Goal: Transaction & Acquisition: Subscribe to service/newsletter

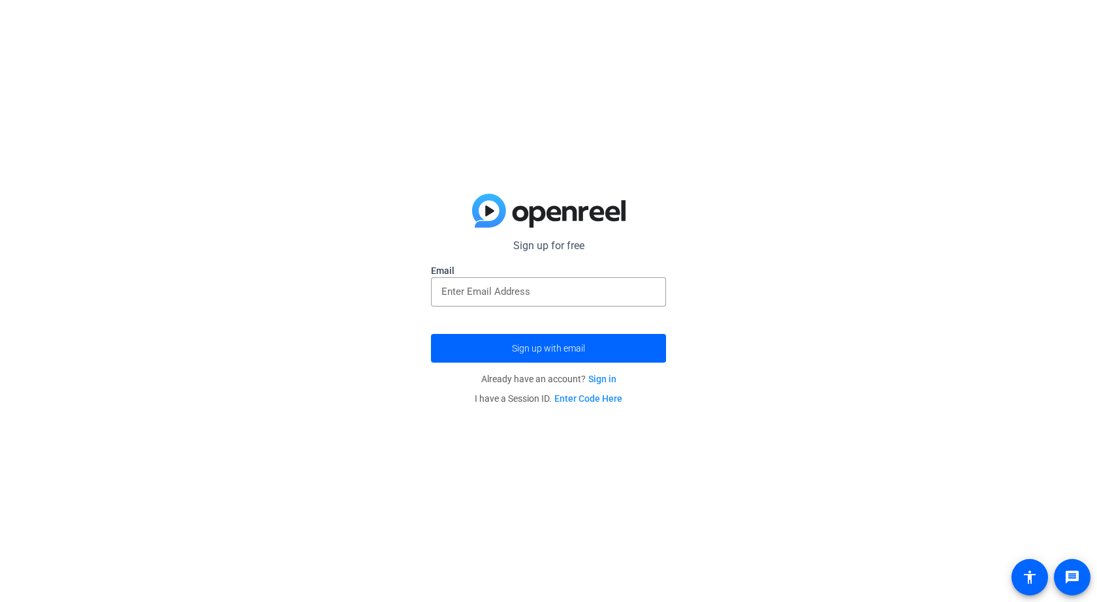
click at [612, 378] on link "Sign in" at bounding box center [602, 379] width 28 height 10
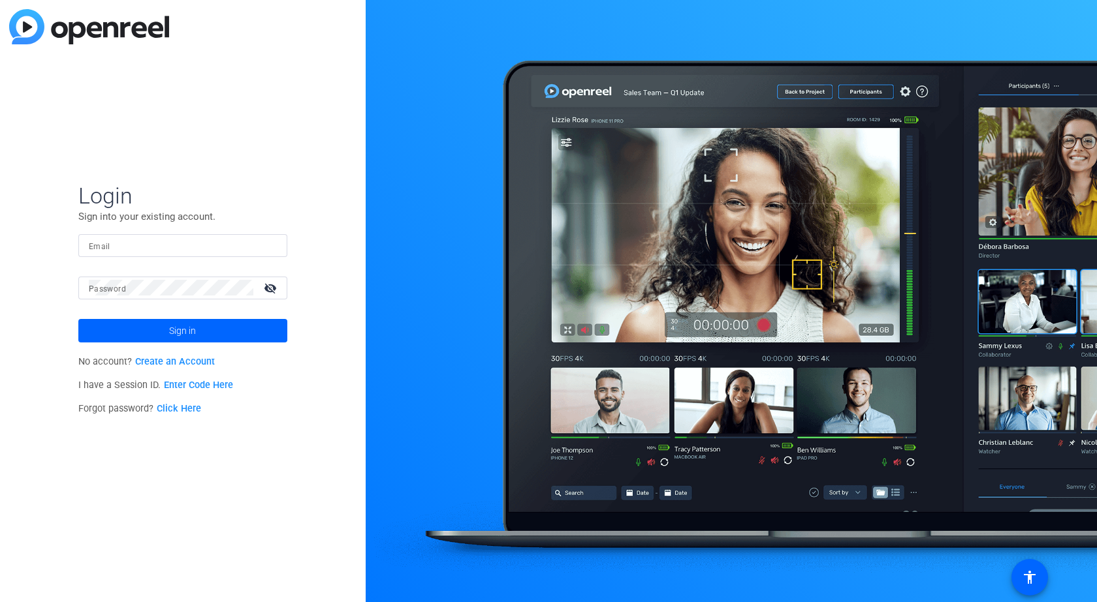
click at [185, 363] on link "Create an Account" at bounding box center [175, 361] width 80 height 11
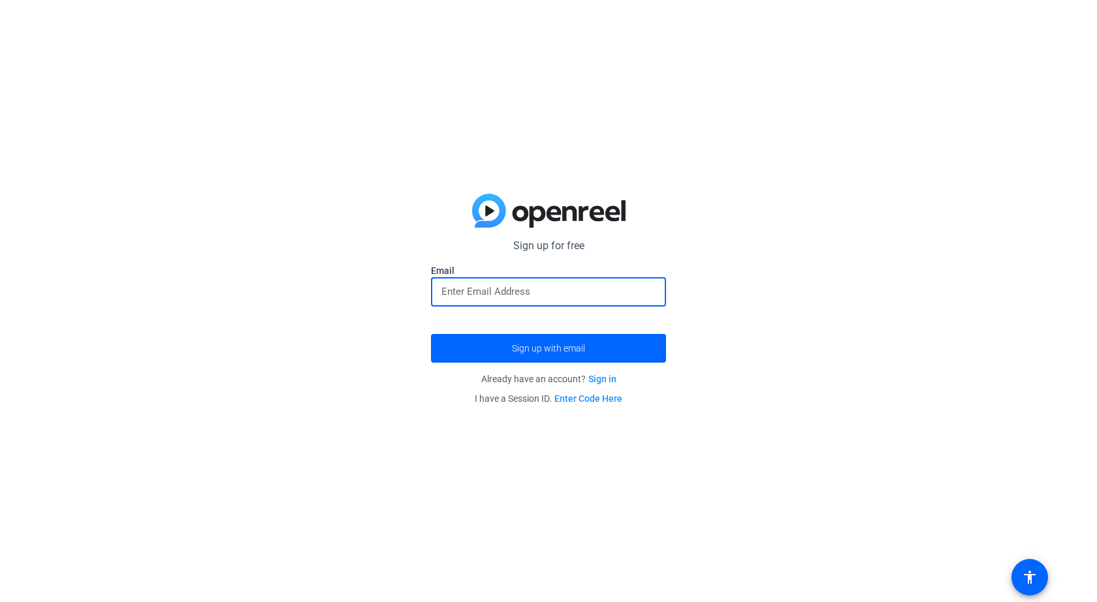
click at [508, 294] on input "email" at bounding box center [548, 292] width 214 height 16
paste input "[EMAIL_ADDRESS][DOMAIN_NAME]"
type input "[EMAIL_ADDRESS][DOMAIN_NAME]"
click at [522, 349] on span "Sign up with email" at bounding box center [548, 349] width 73 height 0
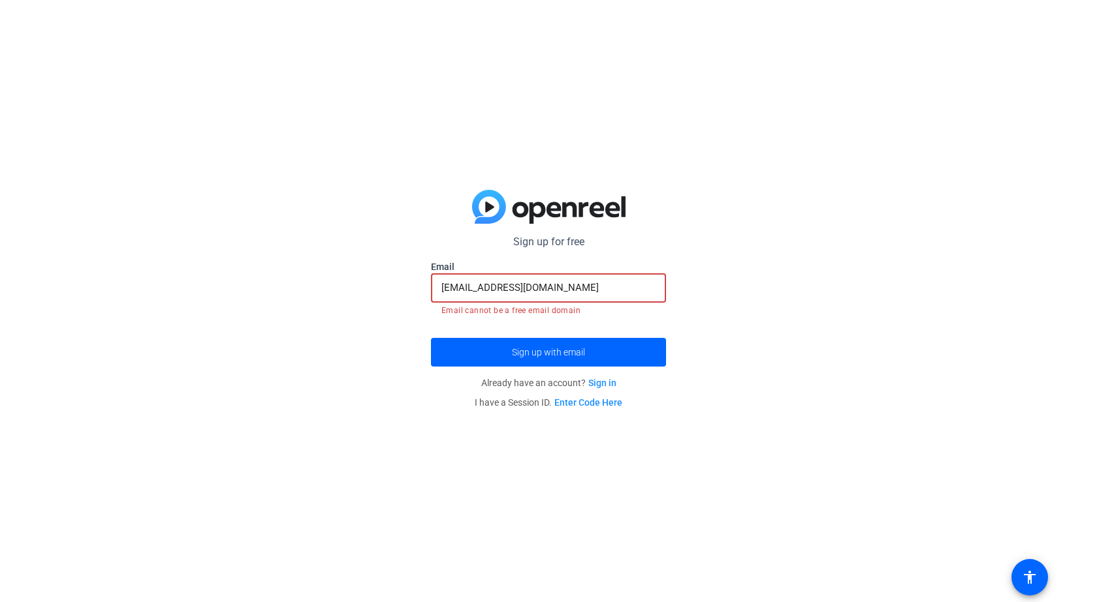
click at [565, 292] on input "[EMAIL_ADDRESS][DOMAIN_NAME]" at bounding box center [548, 288] width 214 height 16
